Goal: Information Seeking & Learning: Learn about a topic

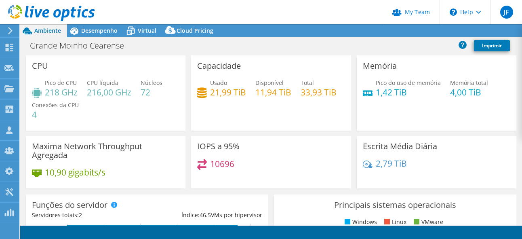
select select "USD"
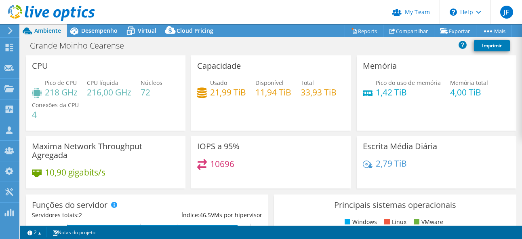
click at [288, 12] on header "JF Administrador de Equipe do Canal [PERSON_NAME] [PERSON_NAME][EMAIL_ADDRESS][…" at bounding box center [261, 12] width 522 height 24
click at [165, 4] on header "JF Administrador de Equipe do Canal [PERSON_NAME] [PERSON_NAME][EMAIL_ADDRESS][…" at bounding box center [261, 12] width 522 height 24
click at [99, 31] on span "Desempenho" at bounding box center [99, 31] width 36 height 8
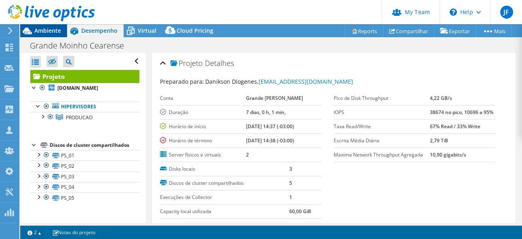
click at [49, 31] on span "Ambiente" at bounding box center [47, 31] width 27 height 8
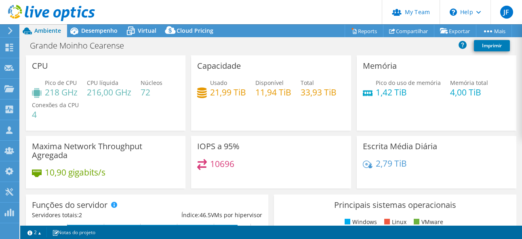
click at [274, 10] on header "JF Administrador de Equipe do Canal [PERSON_NAME] [PERSON_NAME][EMAIL_ADDRESS][…" at bounding box center [261, 12] width 522 height 24
click at [101, 28] on span "Desempenho" at bounding box center [99, 31] width 36 height 8
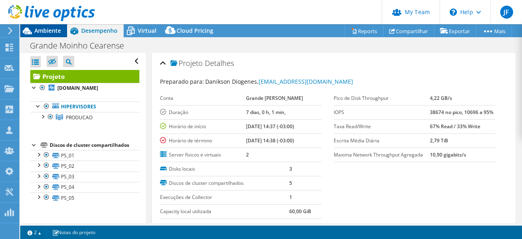
click at [51, 30] on span "Ambiente" at bounding box center [47, 31] width 27 height 8
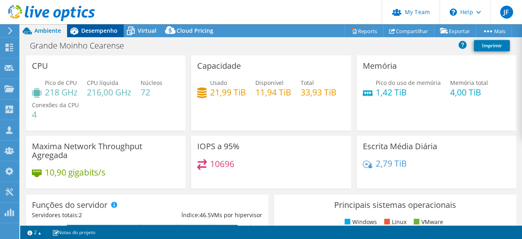
click at [95, 30] on span "Desempenho" at bounding box center [99, 31] width 36 height 8
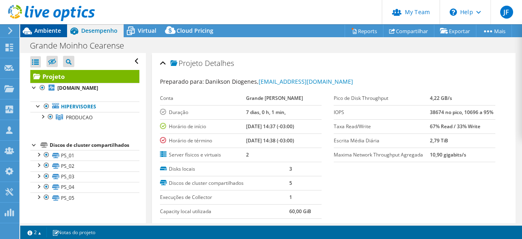
click at [39, 34] on div "Ambiente" at bounding box center [43, 30] width 47 height 13
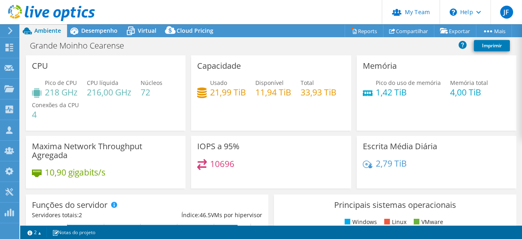
click at [247, 12] on header "JF Administrador de Equipe do Canal [PERSON_NAME] [PERSON_NAME][EMAIL_ADDRESS][…" at bounding box center [261, 12] width 522 height 24
click at [90, 31] on span "Desempenho" at bounding box center [99, 31] width 36 height 8
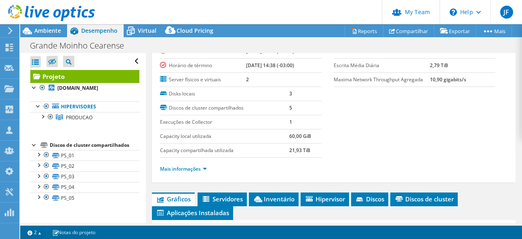
scroll to position [121, 0]
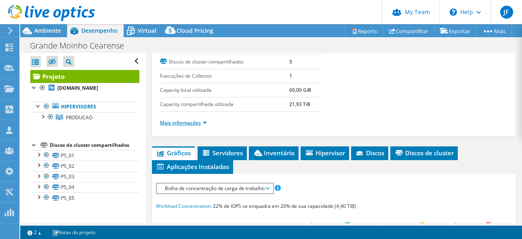
click at [201, 122] on link "Mais informações" at bounding box center [183, 122] width 47 height 7
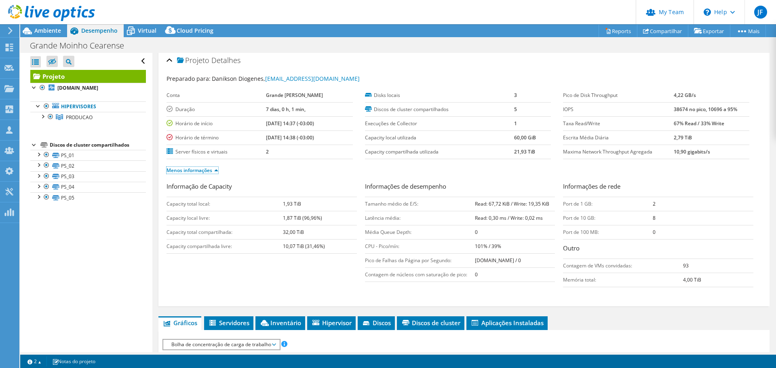
scroll to position [0, 0]
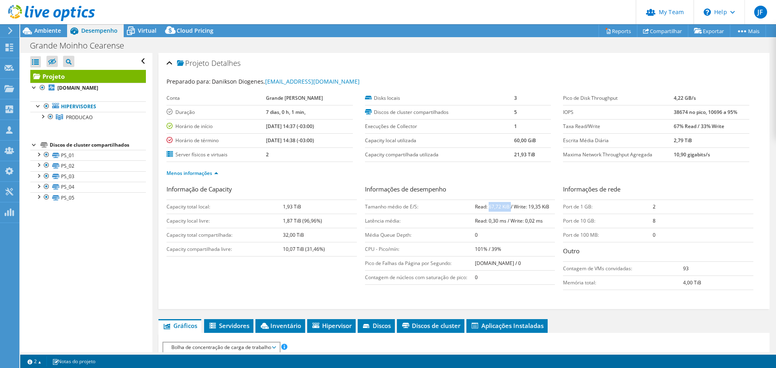
drag, startPoint x: 486, startPoint y: 208, endPoint x: 507, endPoint y: 208, distance: 21.4
click at [507, 208] on b "Read: 67,72 KiB / Write: 19,35 KiB" at bounding box center [512, 206] width 74 height 7
